Goal: Information Seeking & Learning: Learn about a topic

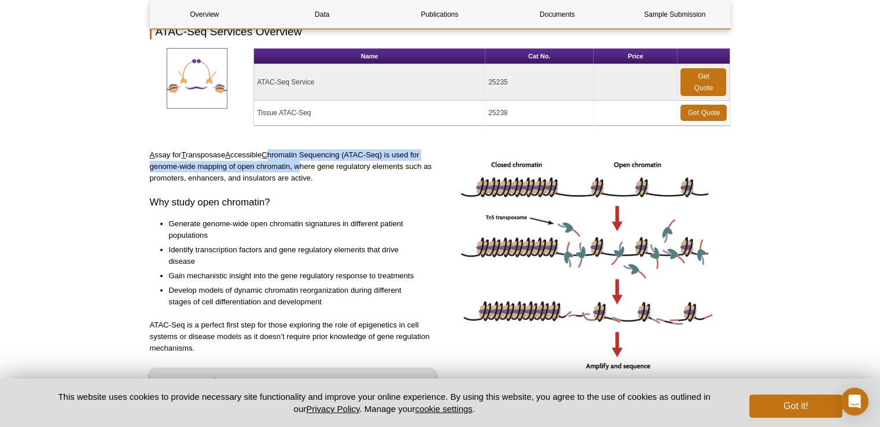
drag, startPoint x: 299, startPoint y: 170, endPoint x: 261, endPoint y: 155, distance: 40.5
click at [261, 155] on p "A ssay for T ransposase A ccessible C hromatin Sequencing (ATAC-Seq) is used fo…" at bounding box center [293, 166] width 287 height 35
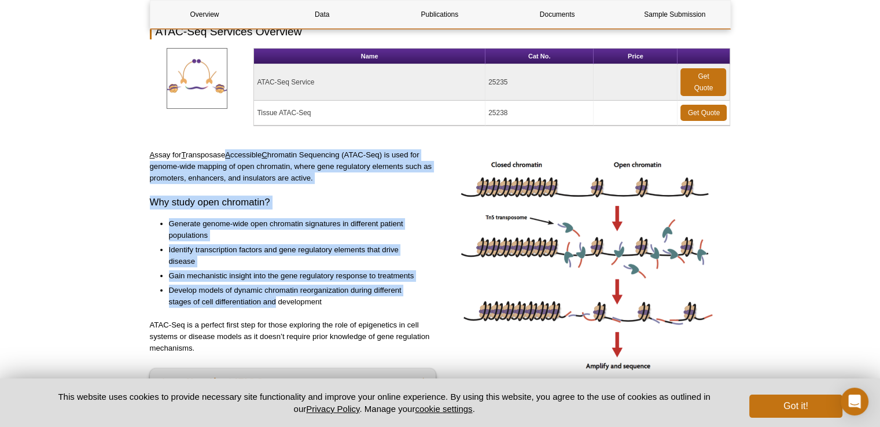
drag, startPoint x: 261, startPoint y: 155, endPoint x: 265, endPoint y: 307, distance: 151.7
click at [265, 307] on div "A ssay for T ransposase A ccessible C hromatin Sequencing (ATAC-Seq) is used fo…" at bounding box center [293, 277] width 287 height 256
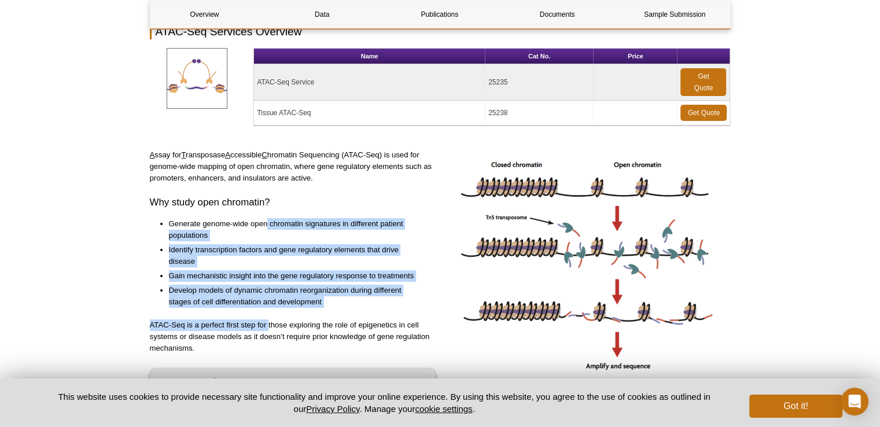
drag, startPoint x: 265, startPoint y: 307, endPoint x: 267, endPoint y: 207, distance: 100.1
click at [267, 207] on div "A ssay for T ransposase A ccessible C hromatin Sequencing (ATAC-Seq) is used fo…" at bounding box center [293, 277] width 287 height 256
click at [267, 207] on h3 "Why study open chromatin?" at bounding box center [293, 203] width 287 height 14
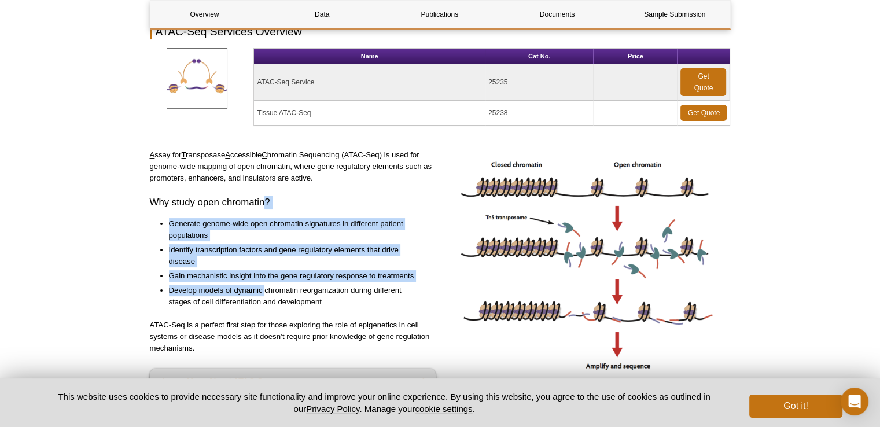
drag, startPoint x: 267, startPoint y: 207, endPoint x: 263, endPoint y: 284, distance: 77.6
click at [263, 284] on div "A ssay for T ransposase A ccessible C hromatin Sequencing (ATAC-Seq) is used fo…" at bounding box center [293, 277] width 287 height 256
click at [263, 285] on li "Develop models of dynamic chromatin reorganization during different stages of c…" at bounding box center [297, 296] width 256 height 23
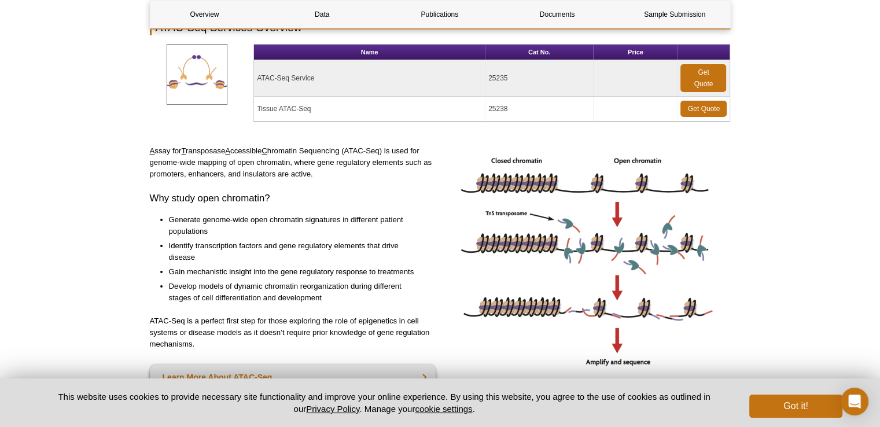
scroll to position [153, 0]
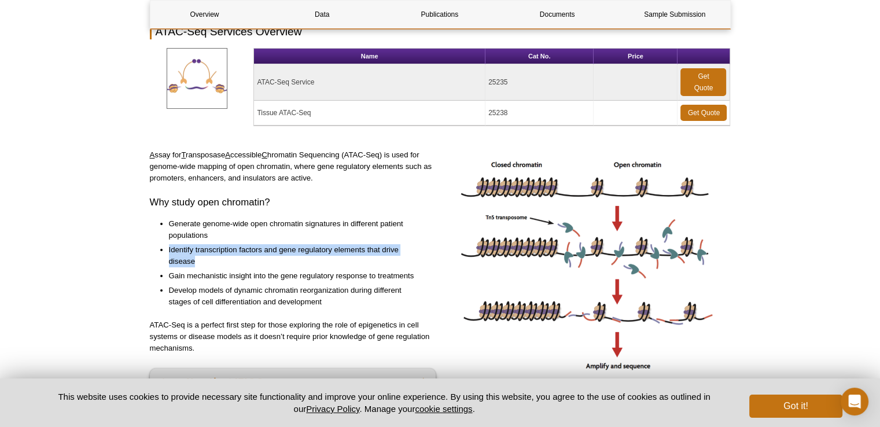
drag, startPoint x: 201, startPoint y: 263, endPoint x: 167, endPoint y: 246, distance: 38.3
click at [167, 246] on ul "Generate genome-wide open chromatin signatures in different patient populations…" at bounding box center [287, 263] width 275 height 90
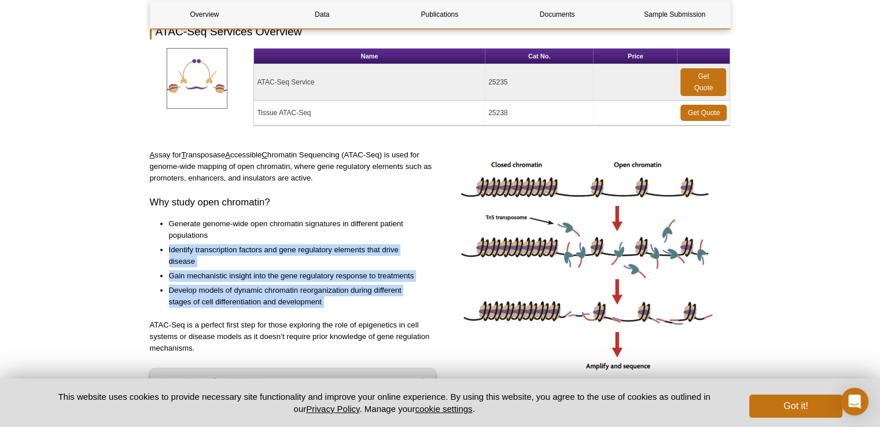
drag, startPoint x: 167, startPoint y: 246, endPoint x: 326, endPoint y: 299, distance: 168.4
click at [326, 299] on ul "Generate genome-wide open chromatin signatures in different patient populations…" at bounding box center [287, 263] width 275 height 90
copy div "Identify transcription factors and gene regulatory elements that drive disease …"
click at [179, 285] on li "Develop models of dynamic chromatin reorganization during different stages of c…" at bounding box center [297, 296] width 256 height 23
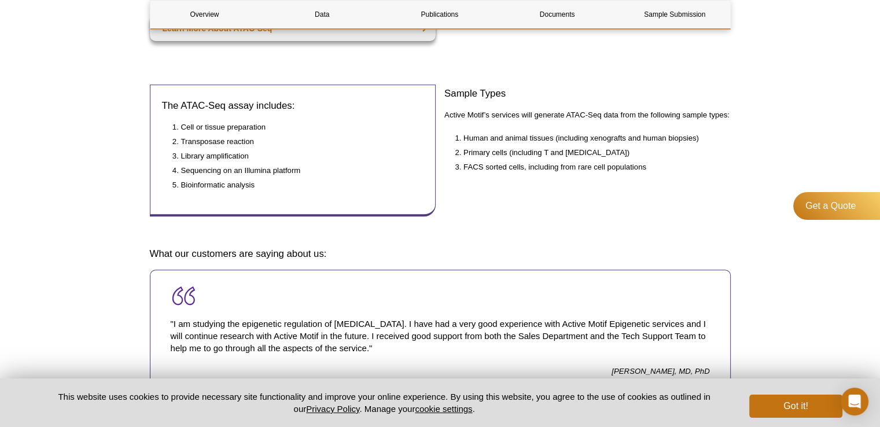
scroll to position [505, 0]
